Goal: Transaction & Acquisition: Download file/media

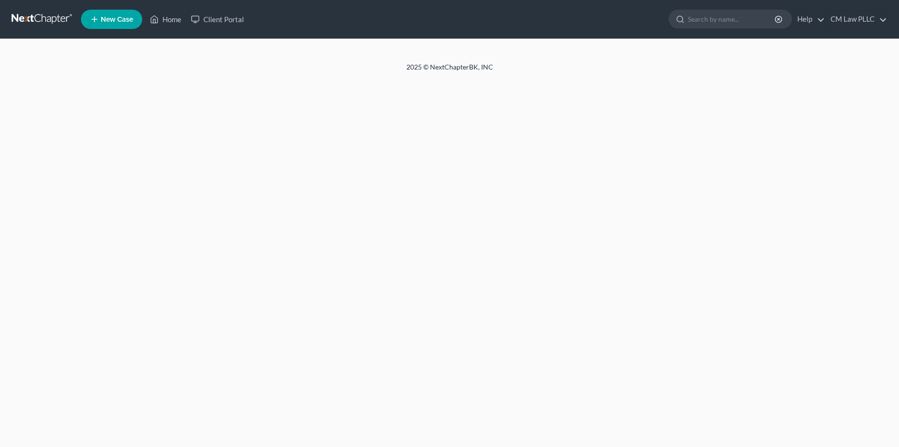
select select "1"
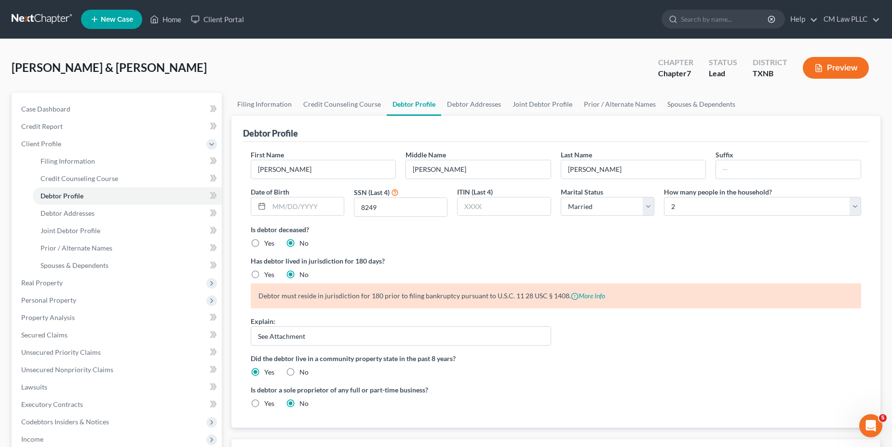
click at [37, 18] on link at bounding box center [43, 19] width 62 height 17
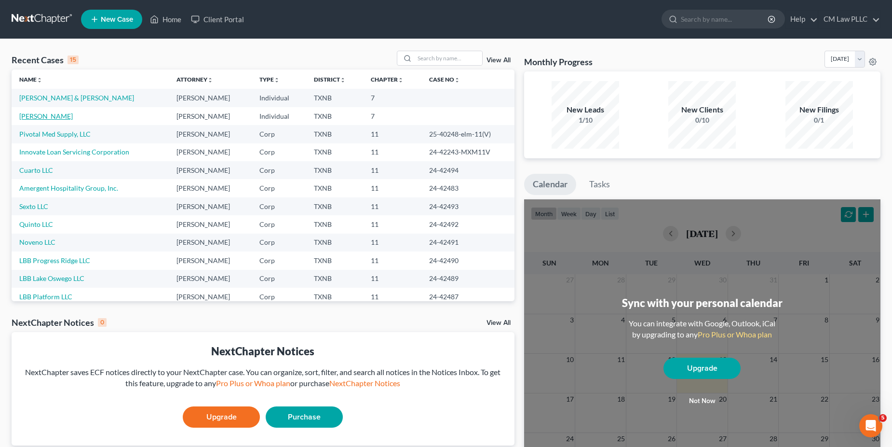
click at [46, 117] on link "[PERSON_NAME]" at bounding box center [46, 116] width 54 height 8
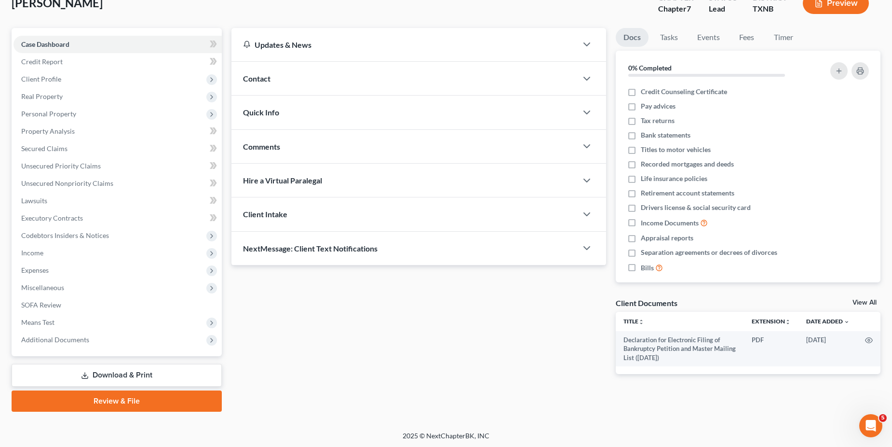
scroll to position [66, 0]
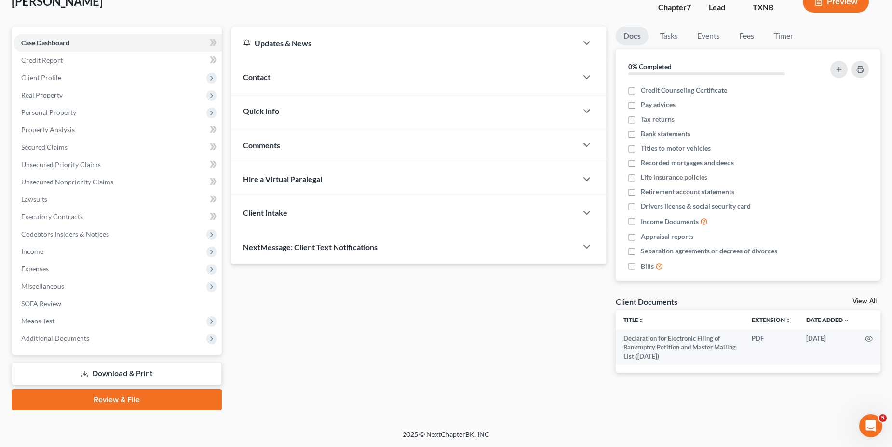
click at [109, 380] on link "Download & Print" at bounding box center [117, 373] width 210 height 23
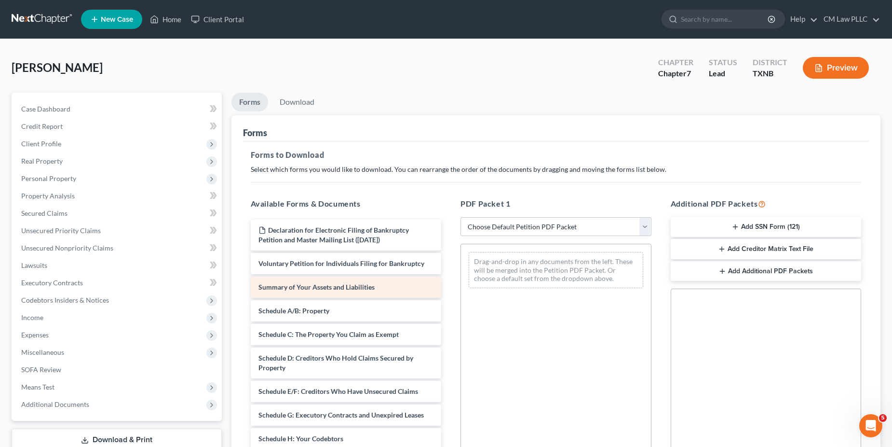
click at [302, 288] on span "Summary of Your Assets and Liabilities" at bounding box center [316, 287] width 116 height 8
drag, startPoint x: 642, startPoint y: 227, endPoint x: 632, endPoint y: 232, distance: 11.9
click at [642, 227] on select "Choose Default Petition PDF Packet Complete Bankruptcy Petition (all forms and …" at bounding box center [556, 226] width 191 height 19
select select "0"
click at [461, 217] on select "Choose Default Petition PDF Packet Complete Bankruptcy Petition (all forms and …" at bounding box center [556, 226] width 191 height 19
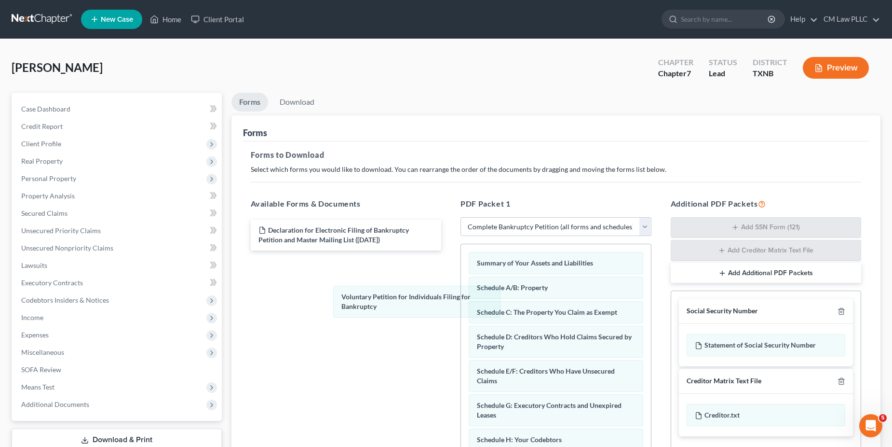
drag, startPoint x: 534, startPoint y: 265, endPoint x: 329, endPoint y: 316, distance: 211.7
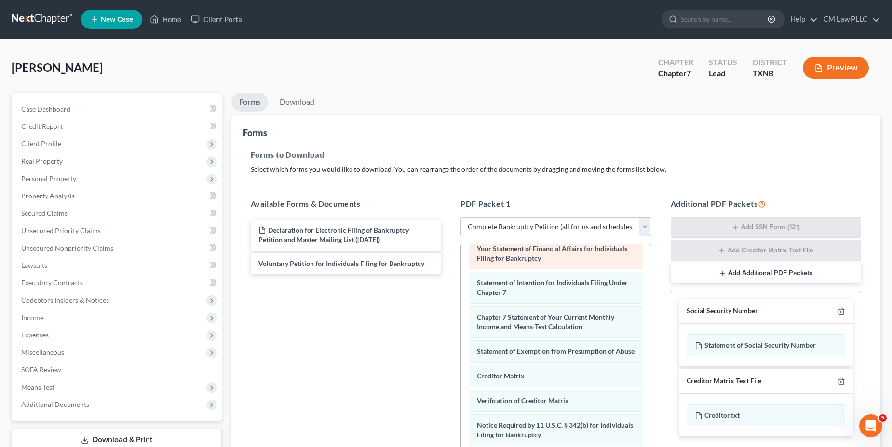
scroll to position [317, 0]
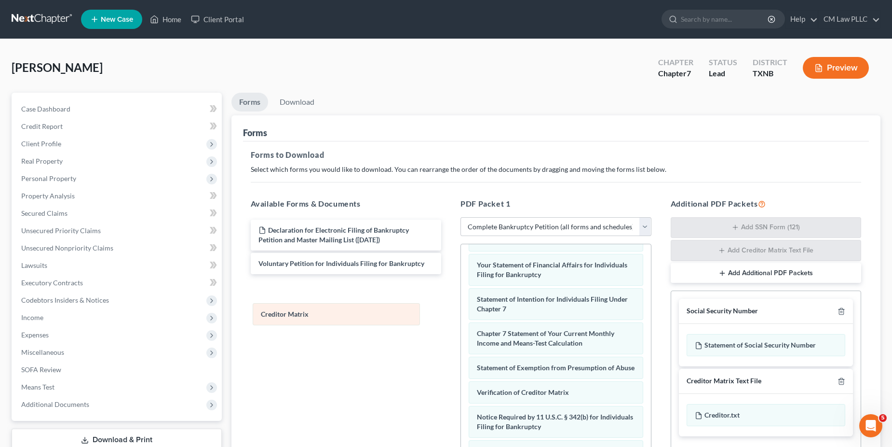
drag, startPoint x: 506, startPoint y: 367, endPoint x: 291, endPoint y: 312, distance: 221.9
click at [461, 312] on div "Creditor Matrix Summary of Your Assets and Liabilities Schedule A/B: Property S…" at bounding box center [556, 239] width 190 height 537
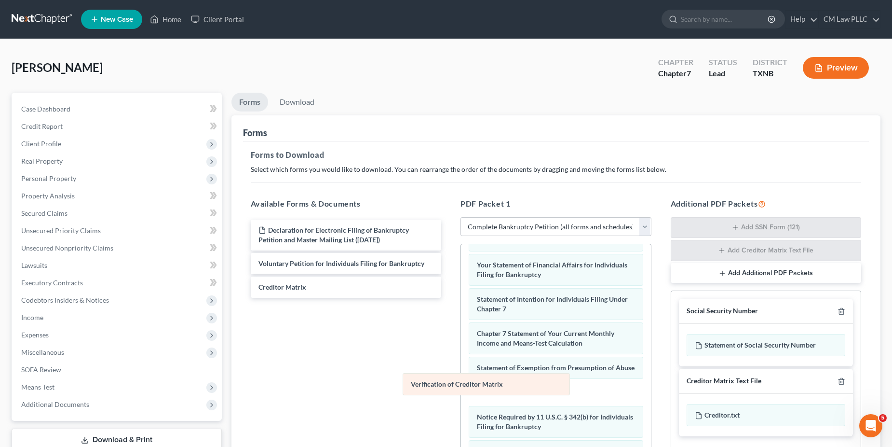
scroll to position [268, 0]
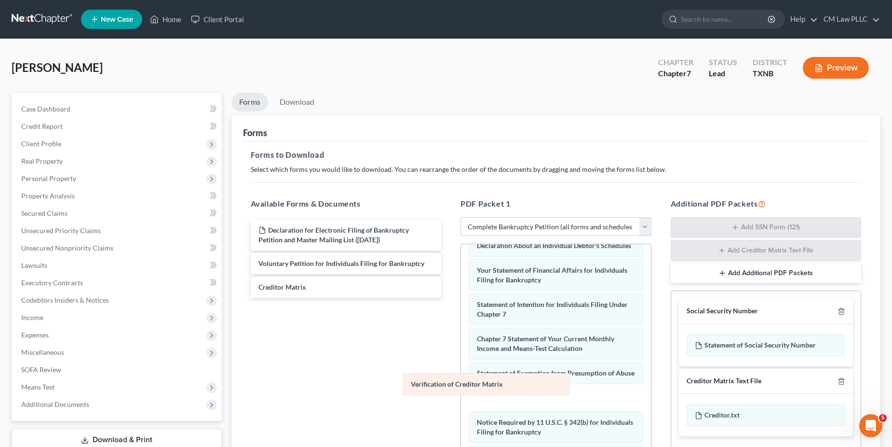
drag, startPoint x: 511, startPoint y: 392, endPoint x: 340, endPoint y: 357, distance: 174.7
click at [461, 358] on div "Verification of Creditor Matrix Summary of Your Assets and Liabilities Schedule…" at bounding box center [556, 244] width 190 height 537
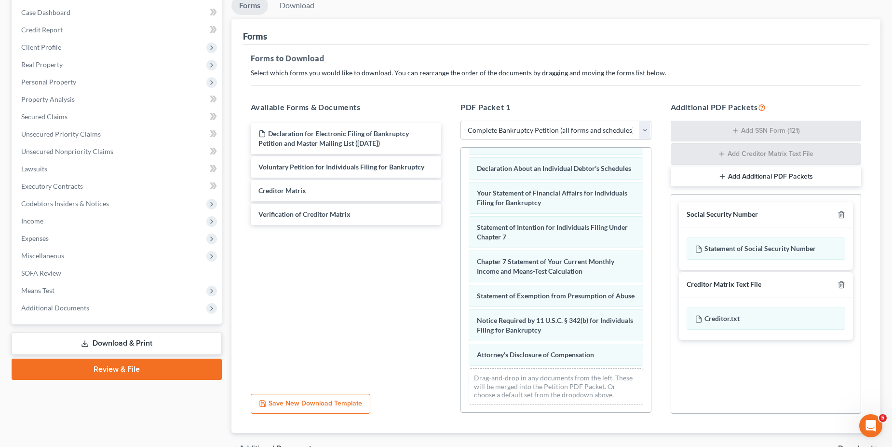
scroll to position [243, 0]
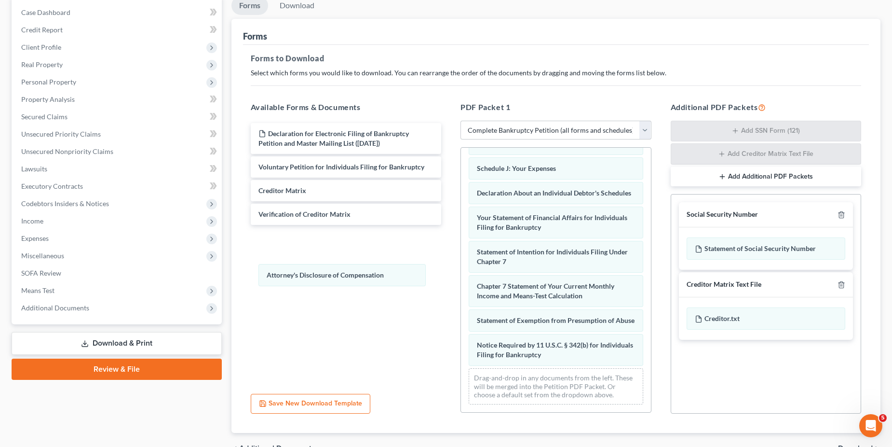
drag, startPoint x: 516, startPoint y: 352, endPoint x: 316, endPoint y: 281, distance: 212.5
click at [461, 272] on div "Attorney's Disclosure of Compensation Summary of Your Assets and Liabilities Sc…" at bounding box center [556, 168] width 190 height 488
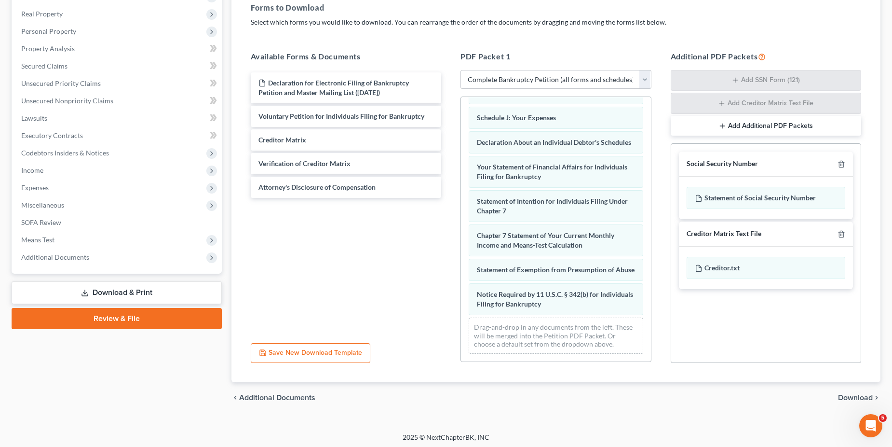
scroll to position [150, 0]
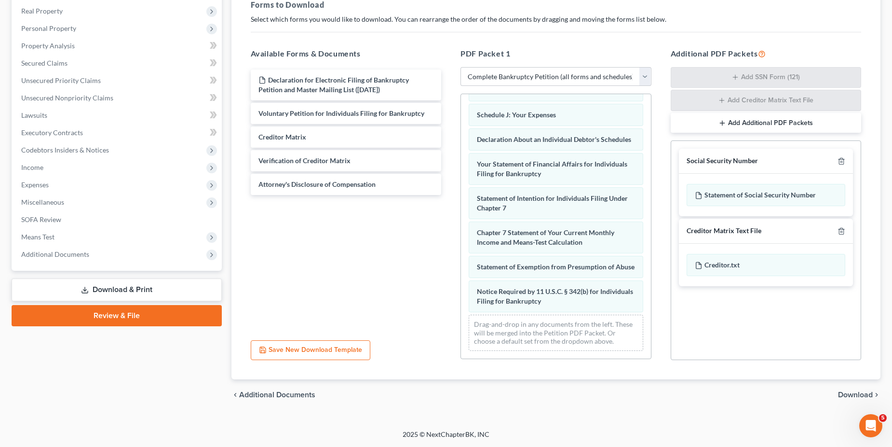
click at [853, 392] on span "Download" at bounding box center [855, 395] width 35 height 8
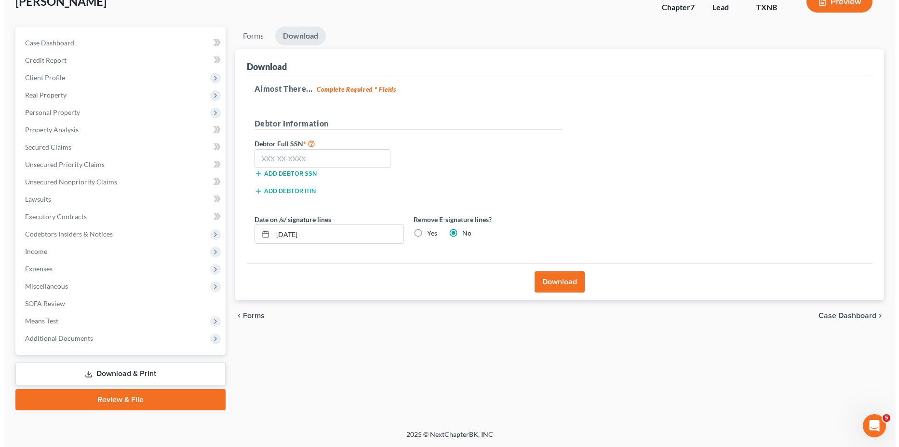
scroll to position [66, 0]
click at [423, 232] on label "Yes" at bounding box center [428, 233] width 10 height 10
click at [427, 232] on input "Yes" at bounding box center [430, 231] width 6 height 6
radio input "true"
radio input "false"
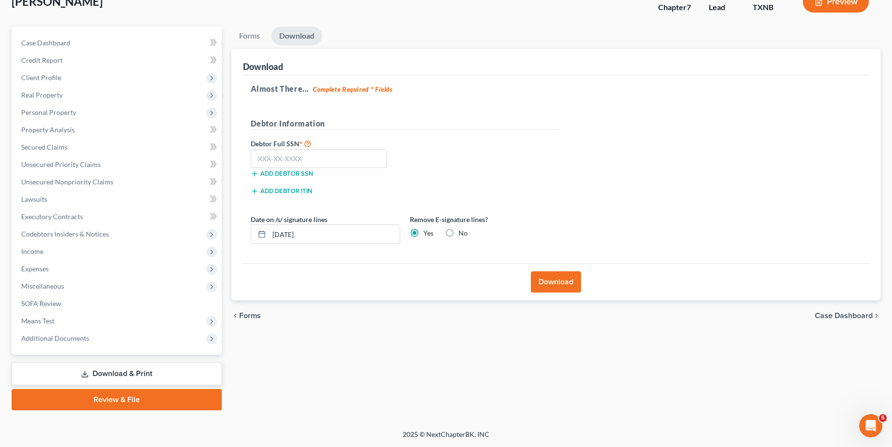
click at [553, 282] on button "Download" at bounding box center [556, 281] width 50 height 21
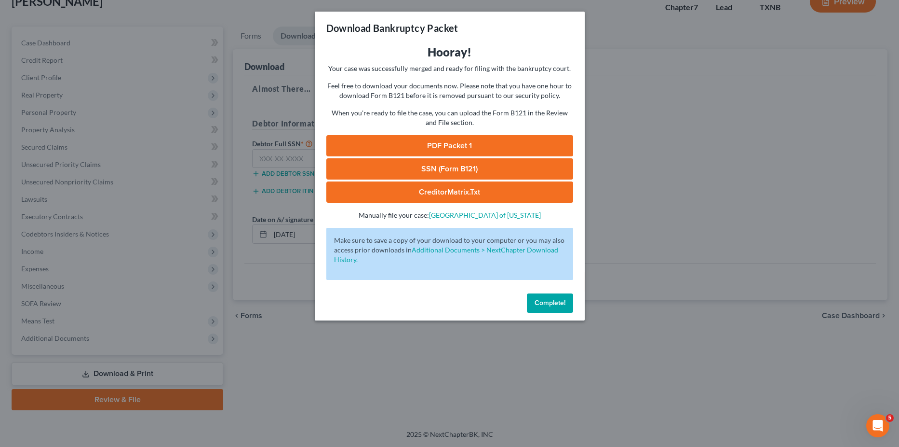
click at [445, 142] on link "PDF Packet 1" at bounding box center [449, 145] width 247 height 21
